Goal: Task Accomplishment & Management: Use online tool/utility

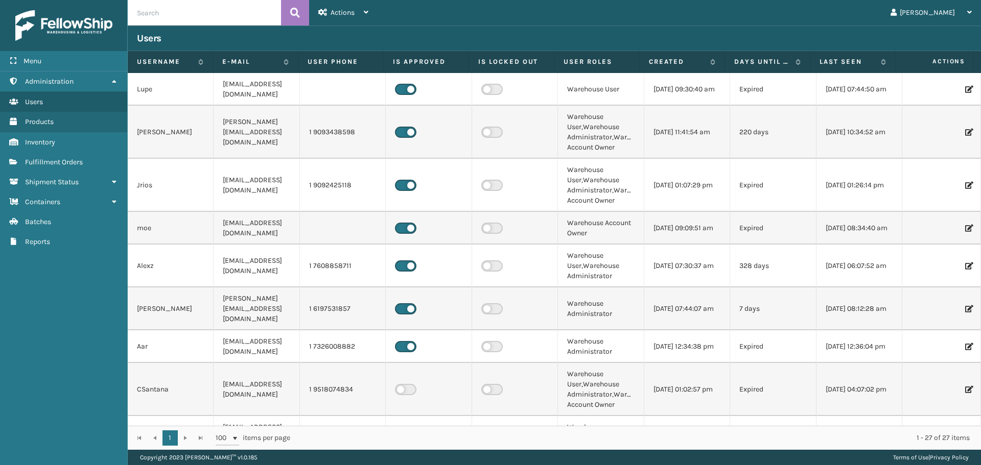
click at [624, 215] on td "Warehouse Account Owner" at bounding box center [601, 228] width 86 height 33
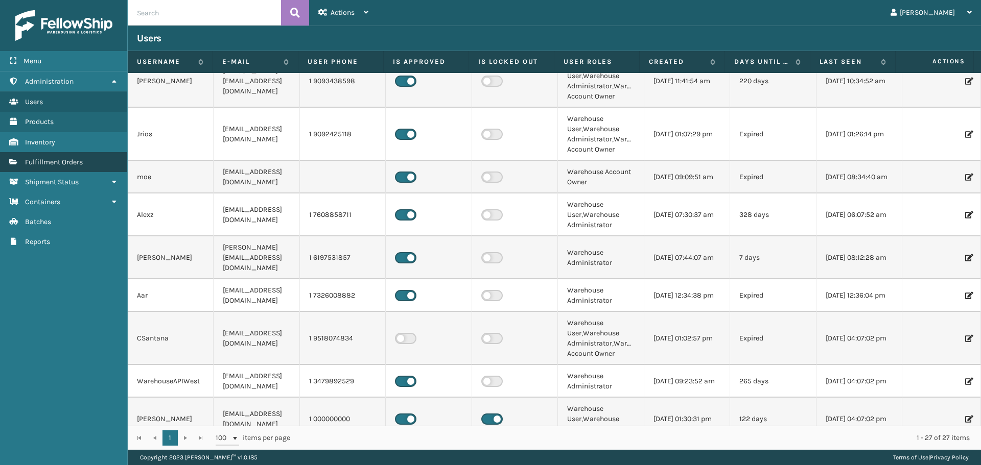
click at [73, 157] on link "Fulfillment Orders" at bounding box center [63, 162] width 127 height 20
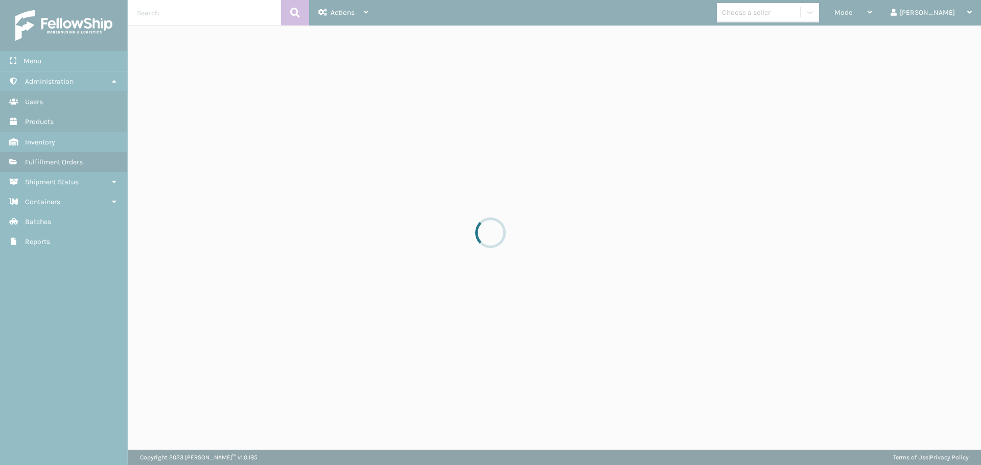
click at [896, 14] on div at bounding box center [490, 232] width 981 height 465
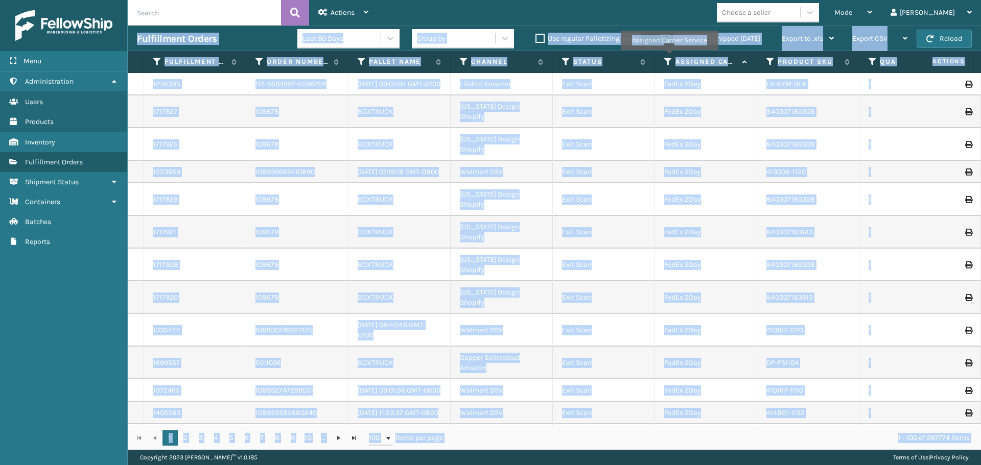
click at [669, 57] on icon at bounding box center [668, 61] width 8 height 9
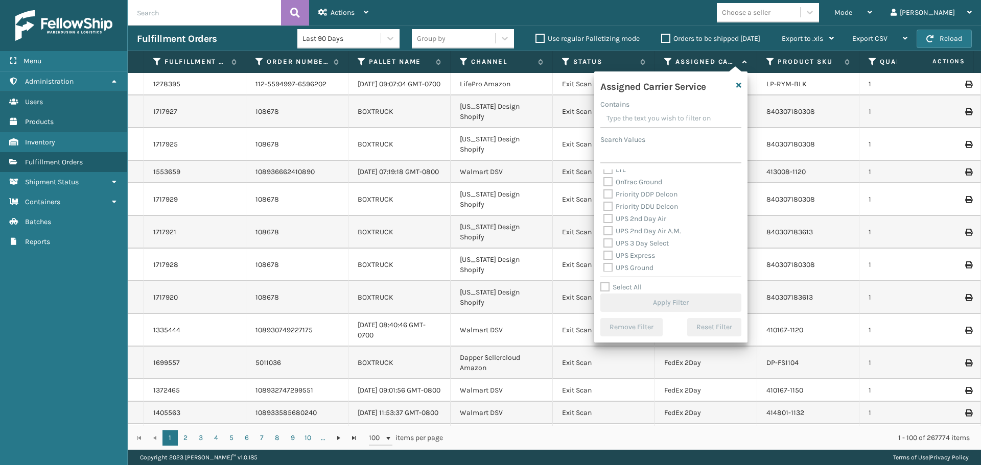
scroll to position [153, 0]
click at [642, 215] on label "UPS 2nd Day Air" at bounding box center [634, 218] width 63 height 9
click at [604, 215] on input "UPS 2nd Day Air" at bounding box center [603, 215] width 1 height 7
checkbox input "true"
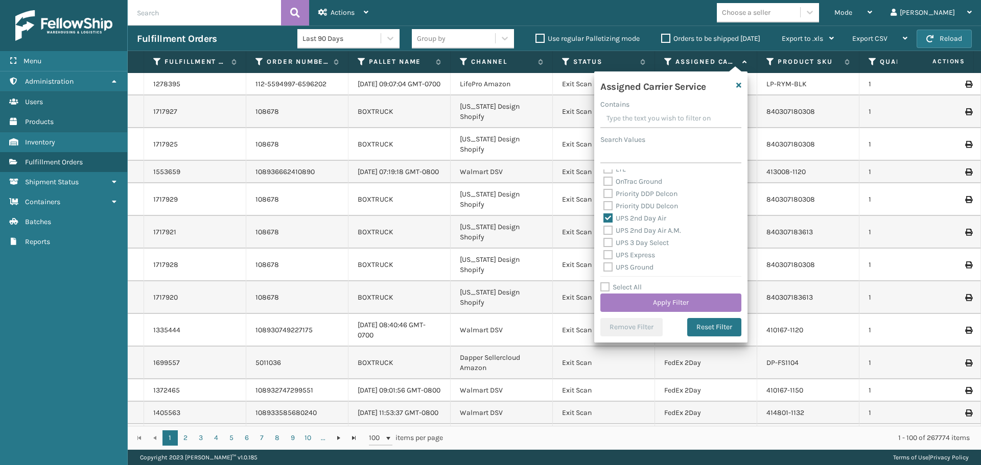
click at [648, 231] on label "UPS 2nd Day Air A.M." at bounding box center [642, 230] width 78 height 9
click at [604, 231] on input "UPS 2nd Day Air A.M." at bounding box center [603, 228] width 1 height 7
checkbox input "true"
click at [642, 239] on label "UPS 3 Day Select" at bounding box center [635, 243] width 65 height 9
click at [604, 239] on input "UPS 3 Day Select" at bounding box center [603, 240] width 1 height 7
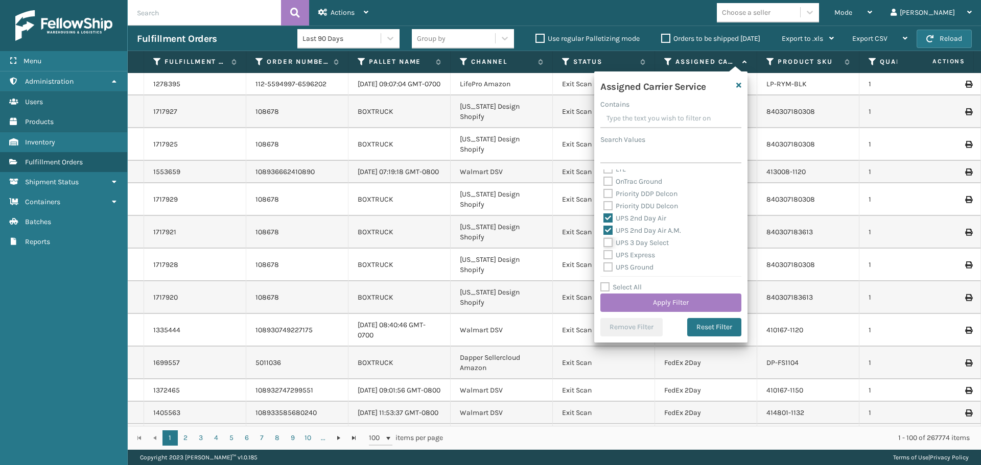
checkbox input "true"
click at [640, 251] on label "UPS Express" at bounding box center [629, 255] width 52 height 9
click at [604, 251] on input "UPS Express" at bounding box center [603, 252] width 1 height 7
checkbox input "true"
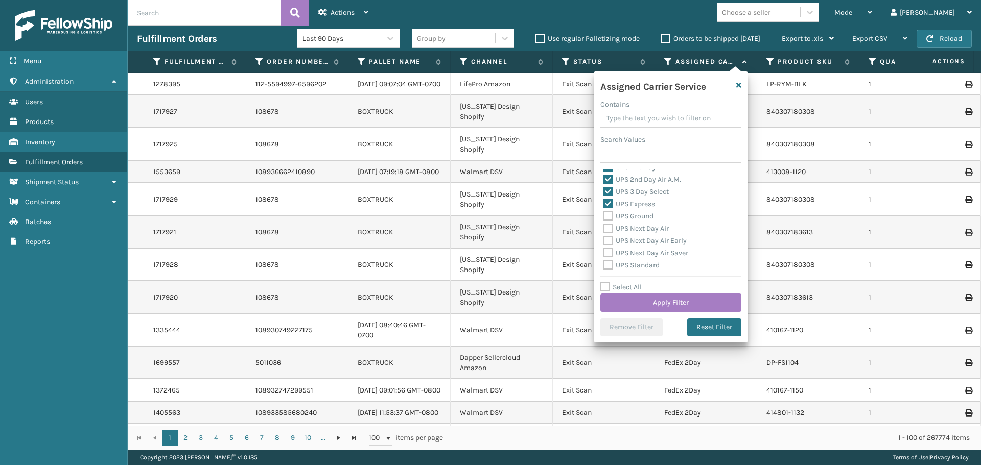
click at [641, 215] on label "UPS Ground" at bounding box center [628, 216] width 50 height 9
click at [604, 215] on input "UPS Ground" at bounding box center [603, 213] width 1 height 7
checkbox input "true"
click at [650, 229] on label "UPS Next Day Air" at bounding box center [635, 228] width 65 height 9
click at [604, 229] on input "UPS Next Day Air" at bounding box center [603, 226] width 1 height 7
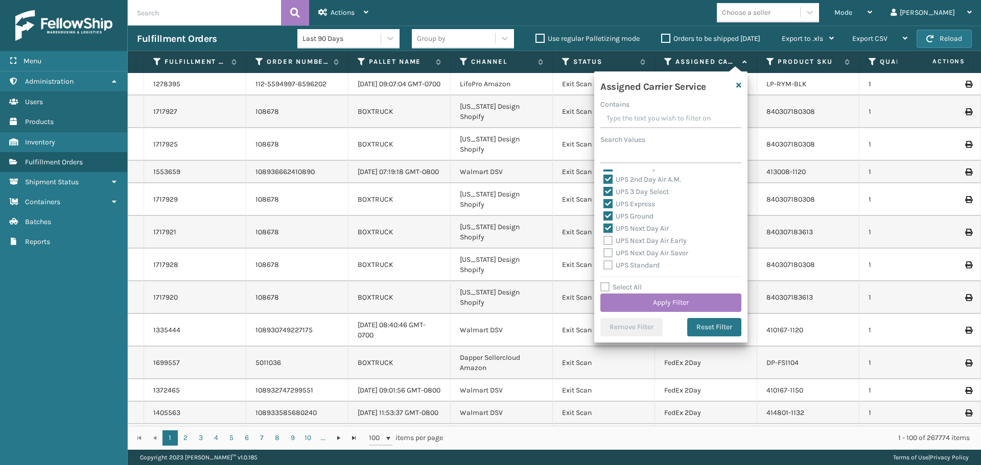
checkbox input "true"
click at [652, 241] on label "UPS Next Day Air Early" at bounding box center [644, 240] width 83 height 9
click at [604, 241] on input "UPS Next Day Air Early" at bounding box center [603, 238] width 1 height 7
checkbox input "true"
click at [652, 251] on label "UPS Next Day Air Saver" at bounding box center [645, 253] width 85 height 9
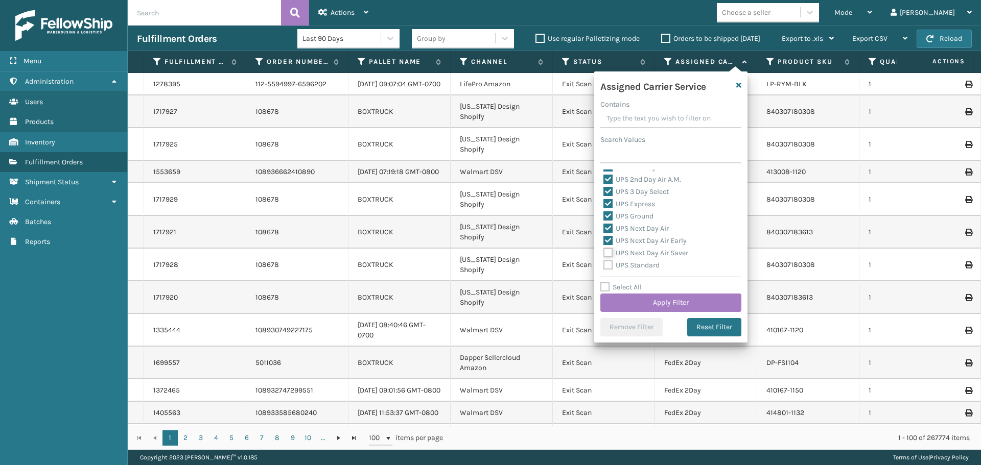
click at [604, 251] on input "UPS Next Day Air Saver" at bounding box center [603, 250] width 1 height 7
checkbox input "true"
click at [644, 266] on label "UPS Standard" at bounding box center [631, 265] width 56 height 9
click at [604, 266] on input "UPS Standard" at bounding box center [603, 262] width 1 height 7
checkbox input "true"
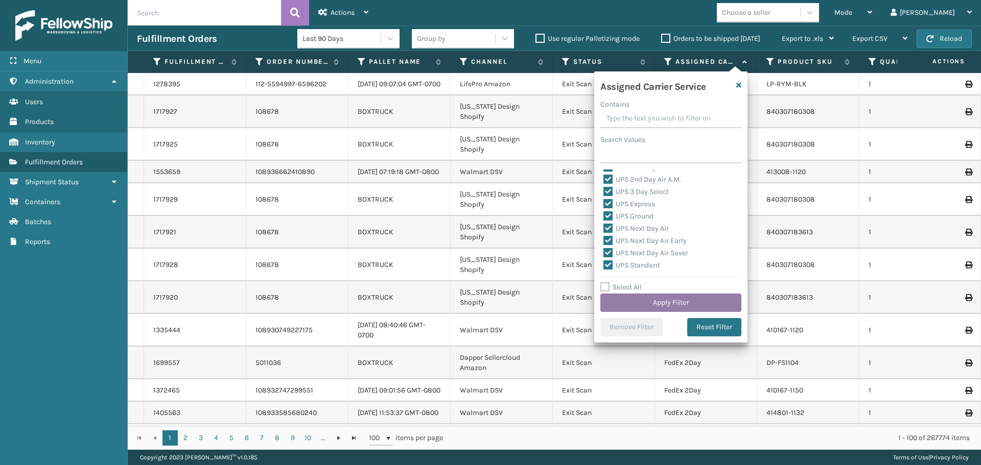
click at [663, 303] on button "Apply Filter" at bounding box center [670, 303] width 141 height 18
